Goal: Navigation & Orientation: Find specific page/section

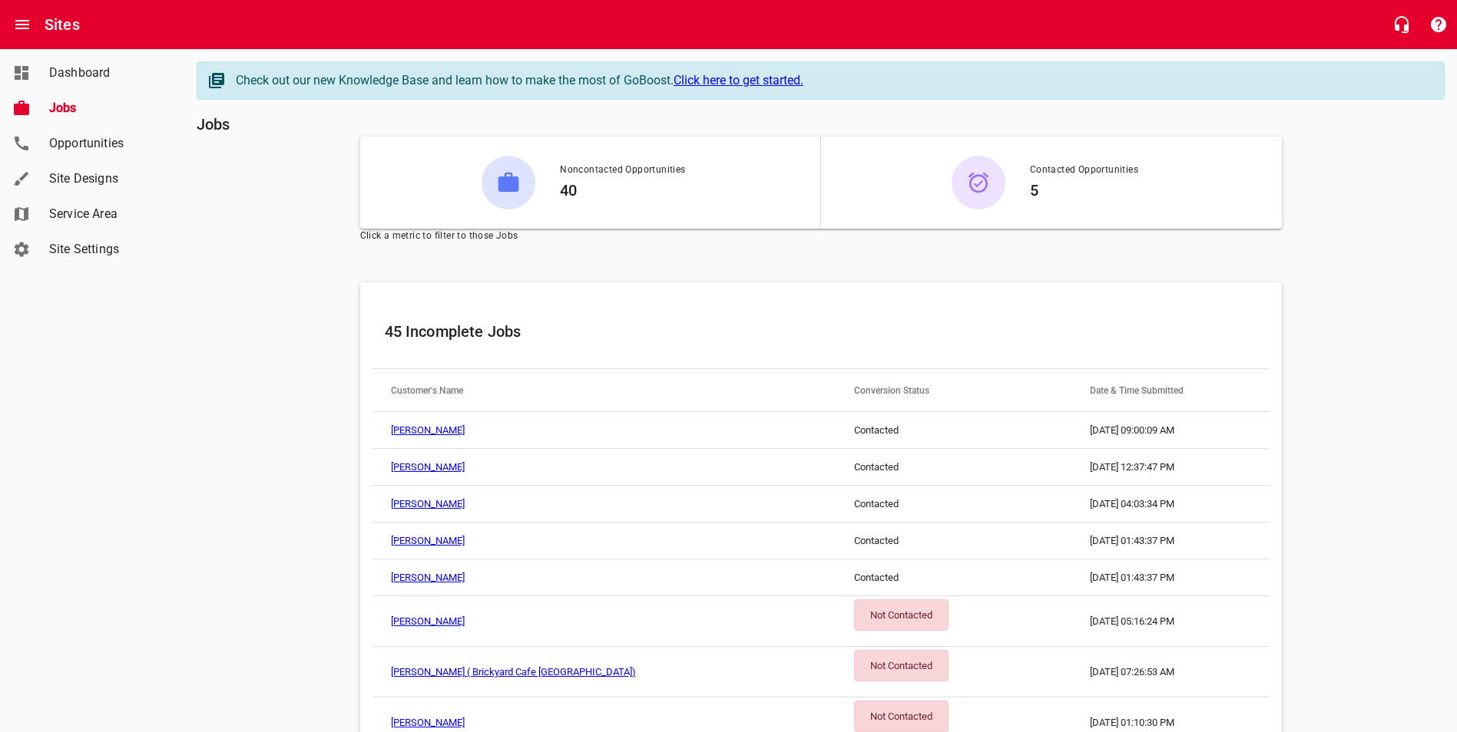
click at [74, 115] on span "Jobs" at bounding box center [107, 108] width 117 height 18
click at [81, 66] on span "Dashboard" at bounding box center [107, 73] width 117 height 18
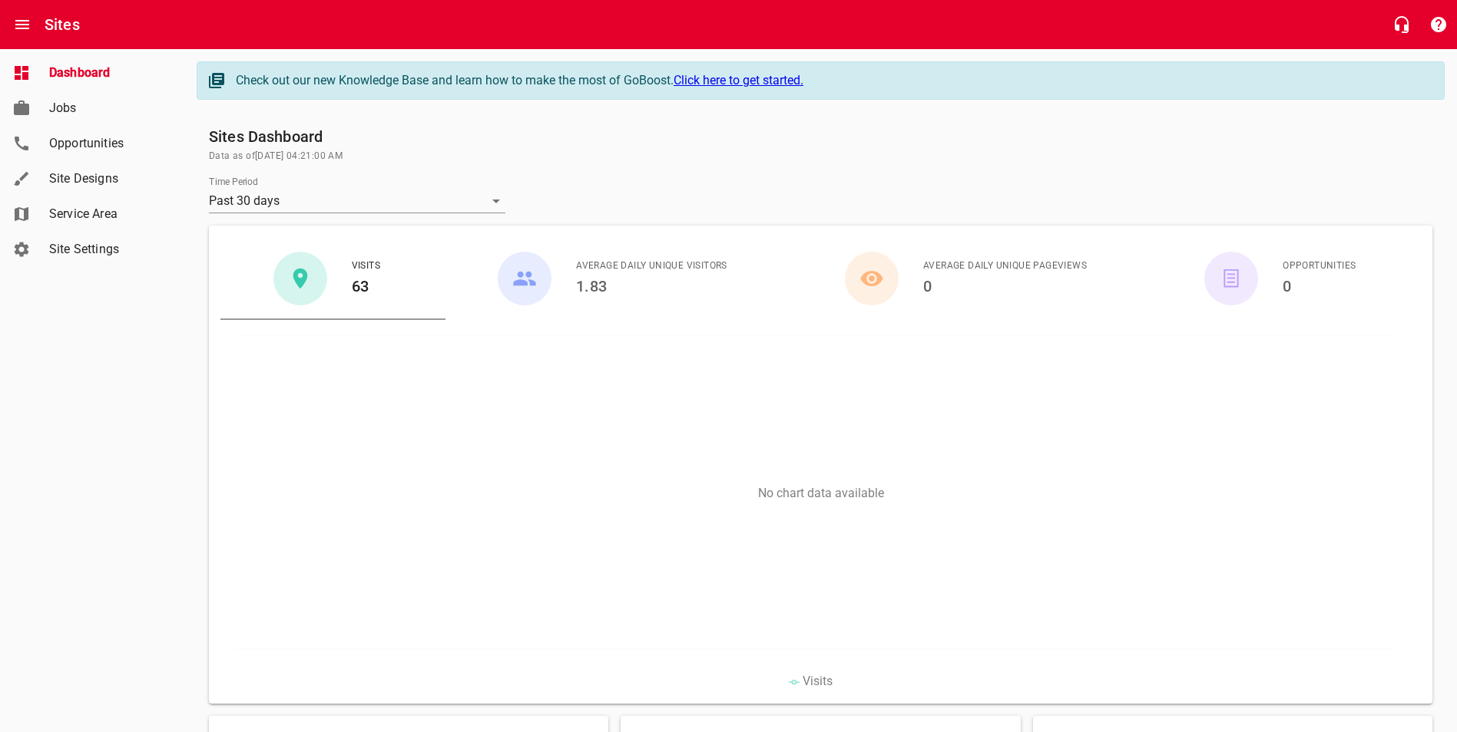
click at [101, 109] on span "Jobs" at bounding box center [107, 108] width 117 height 18
